Goal: Information Seeking & Learning: Understand process/instructions

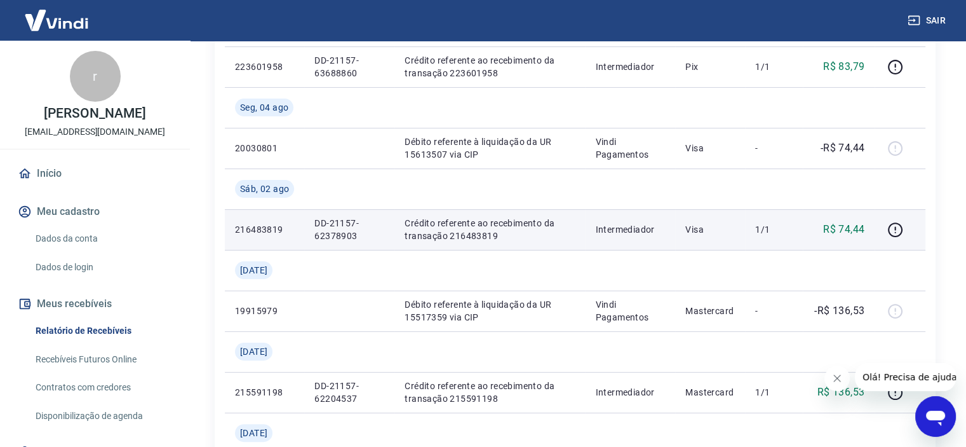
scroll to position [381, 0]
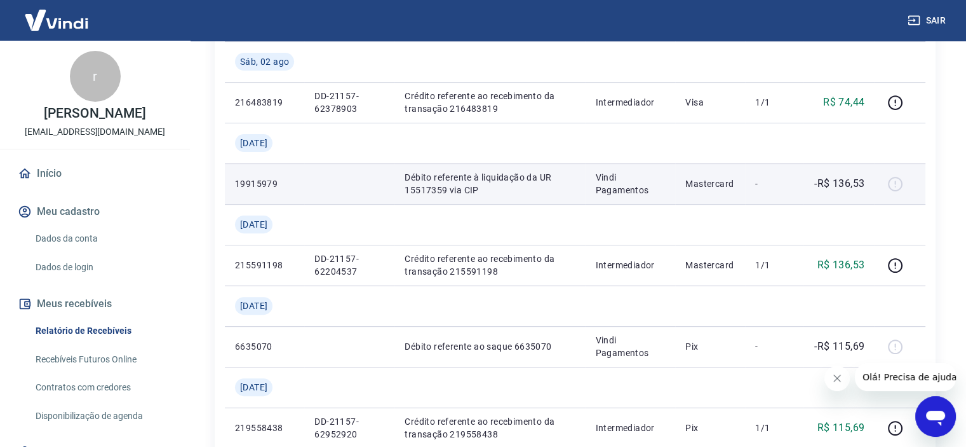
click at [555, 190] on p "Débito referente à liquidação da UR 15517359 via CIP" at bounding box center [490, 183] width 170 height 25
click at [828, 182] on p "-R$ 136,53" at bounding box center [839, 183] width 50 height 15
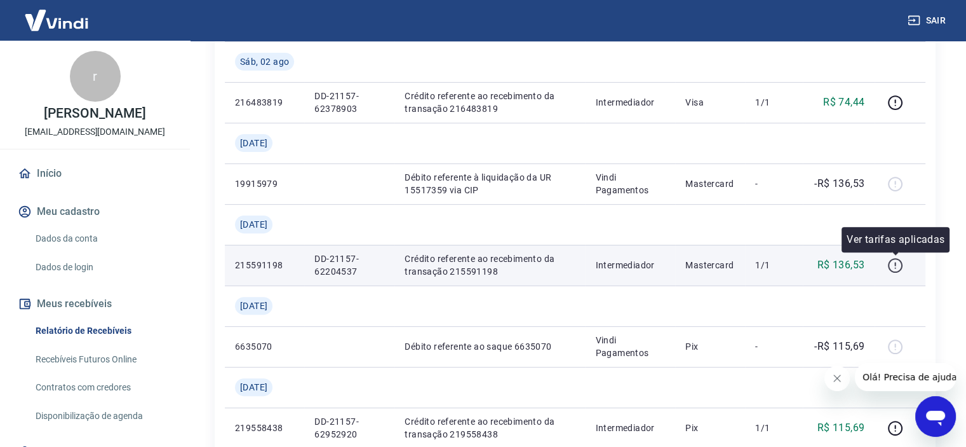
click at [894, 267] on icon "button" at bounding box center [896, 265] width 16 height 16
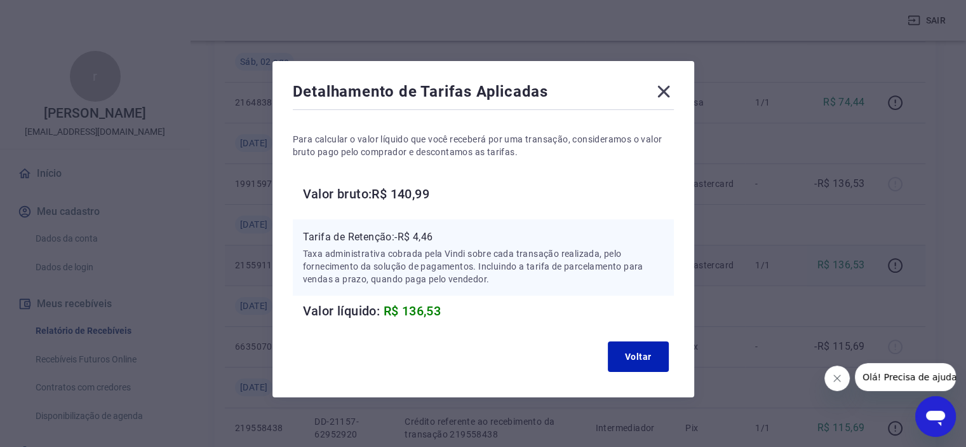
click at [663, 88] on icon at bounding box center [664, 91] width 20 height 20
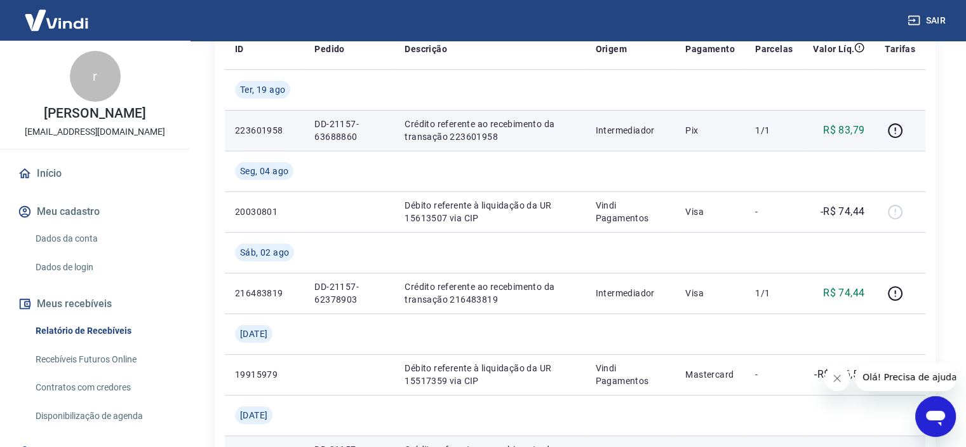
scroll to position [127, 0]
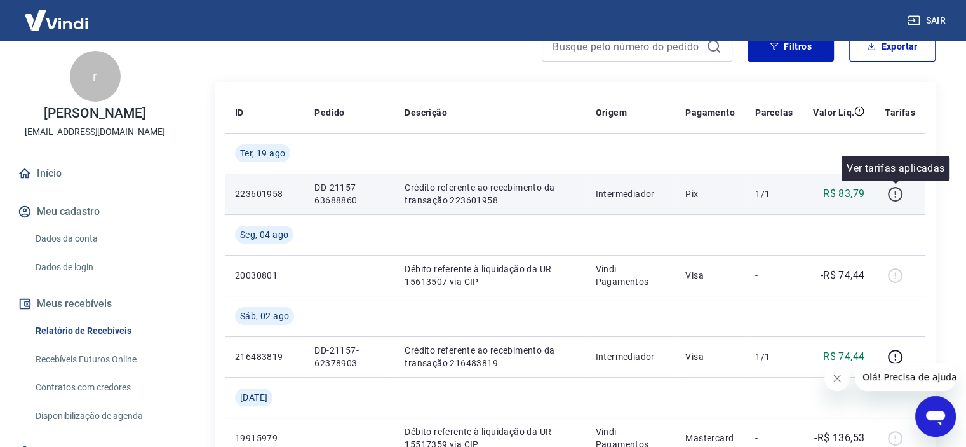
click at [894, 192] on icon "button" at bounding box center [896, 194] width 16 height 16
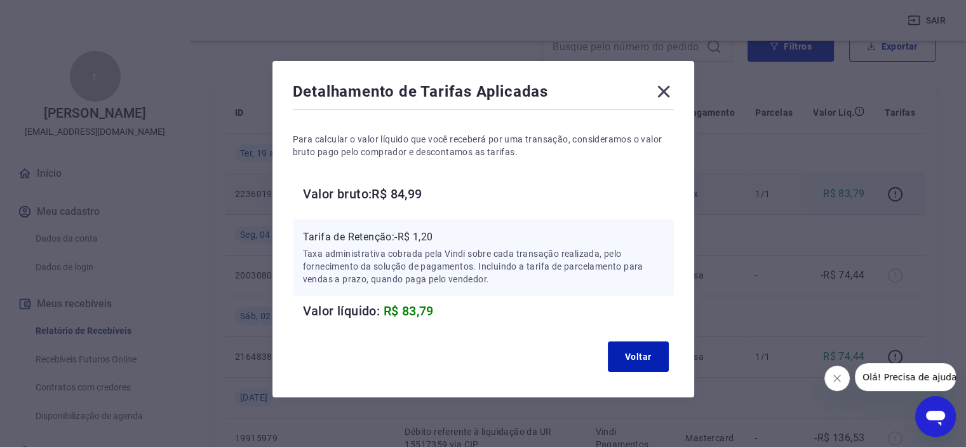
click at [673, 93] on div "Detalhamento de Tarifas Aplicadas Para calcular o valor líquido que você recebe…" at bounding box center [484, 229] width 422 height 336
click at [666, 95] on icon at bounding box center [664, 92] width 12 height 12
